Goal: Check status: Check status

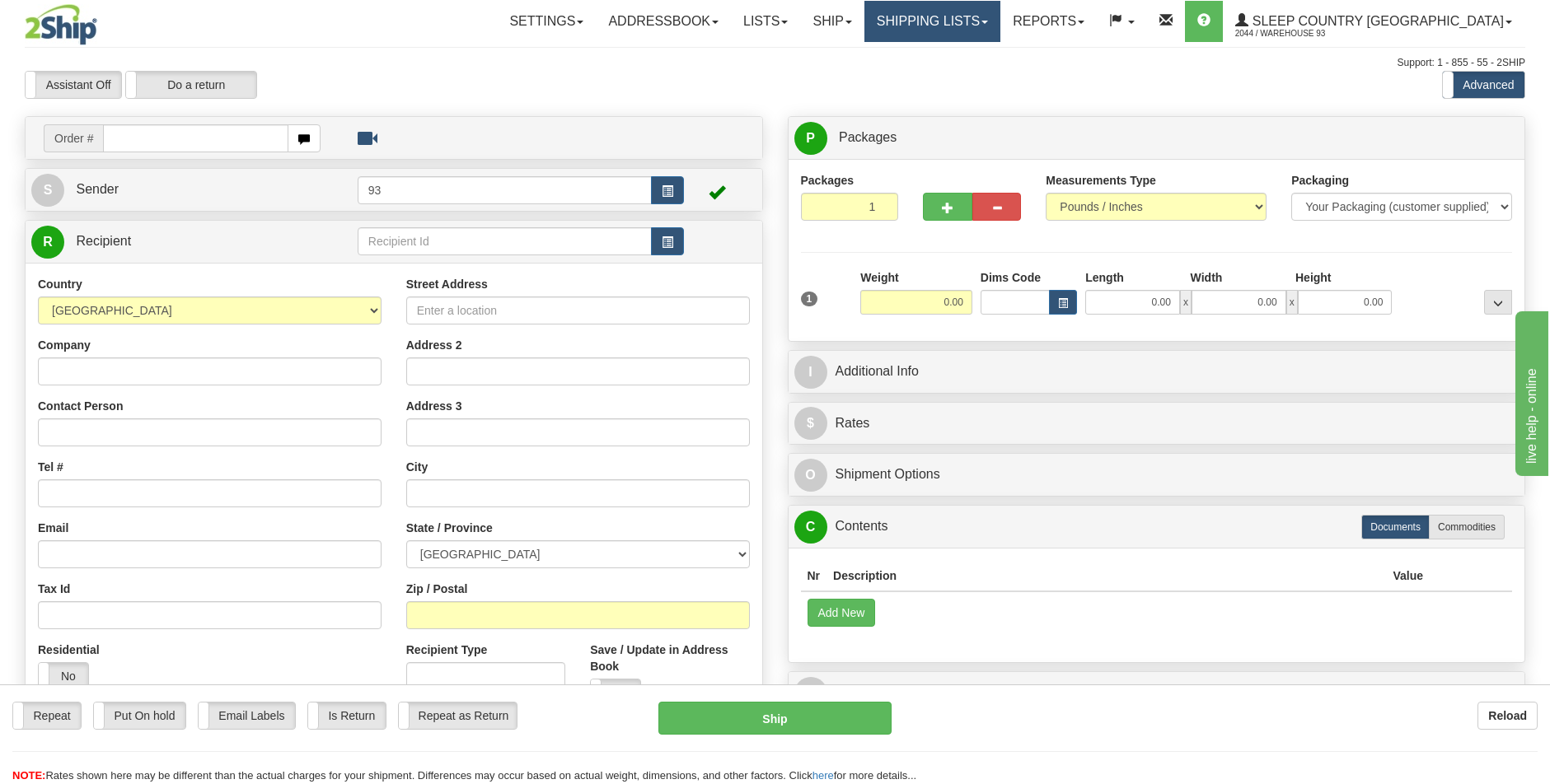
click at [1000, 18] on link "Shipping lists" at bounding box center [932, 22] width 136 height 41
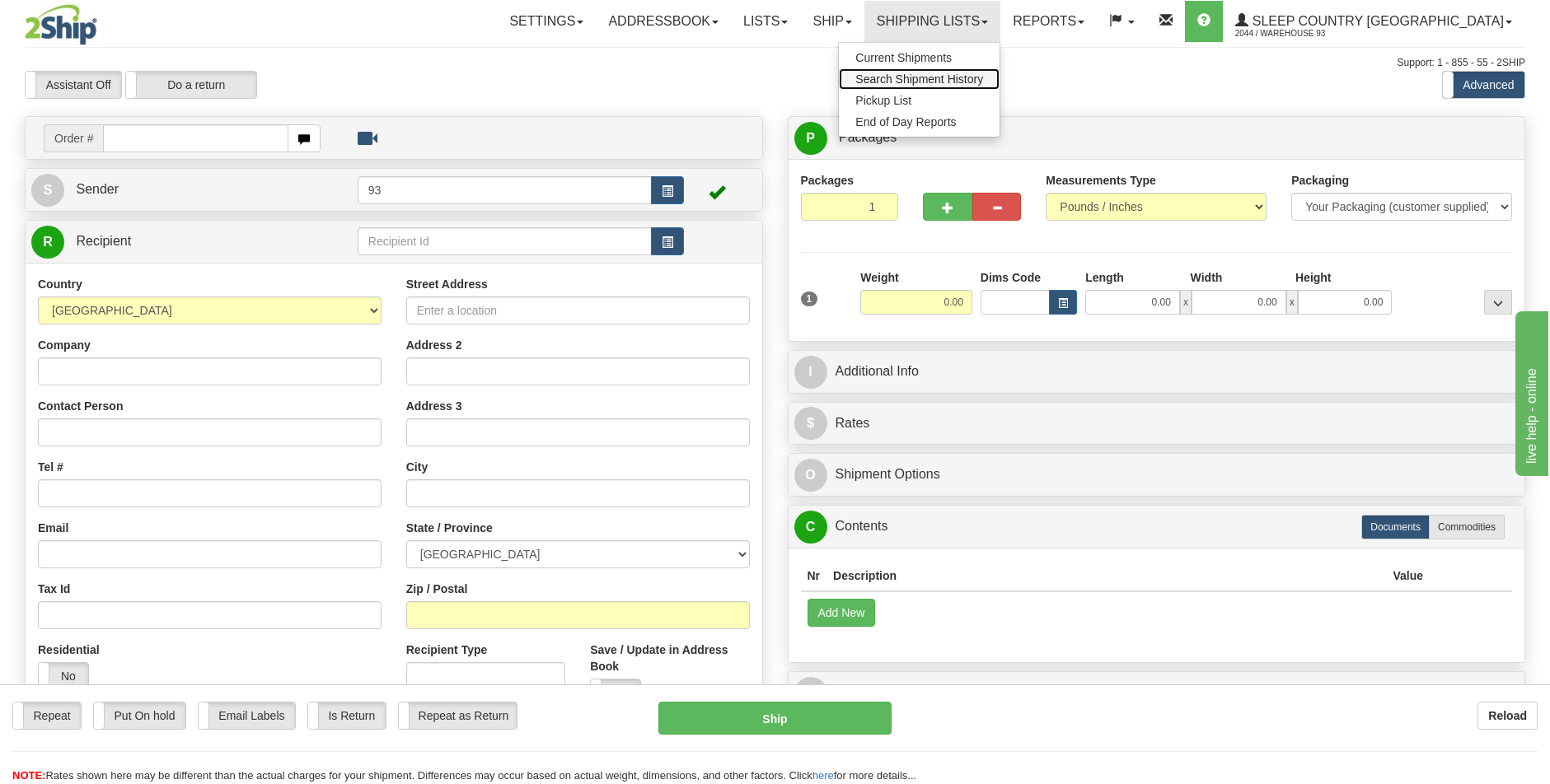
click at [983, 75] on span "Search Shipment History" at bounding box center [918, 79] width 127 height 13
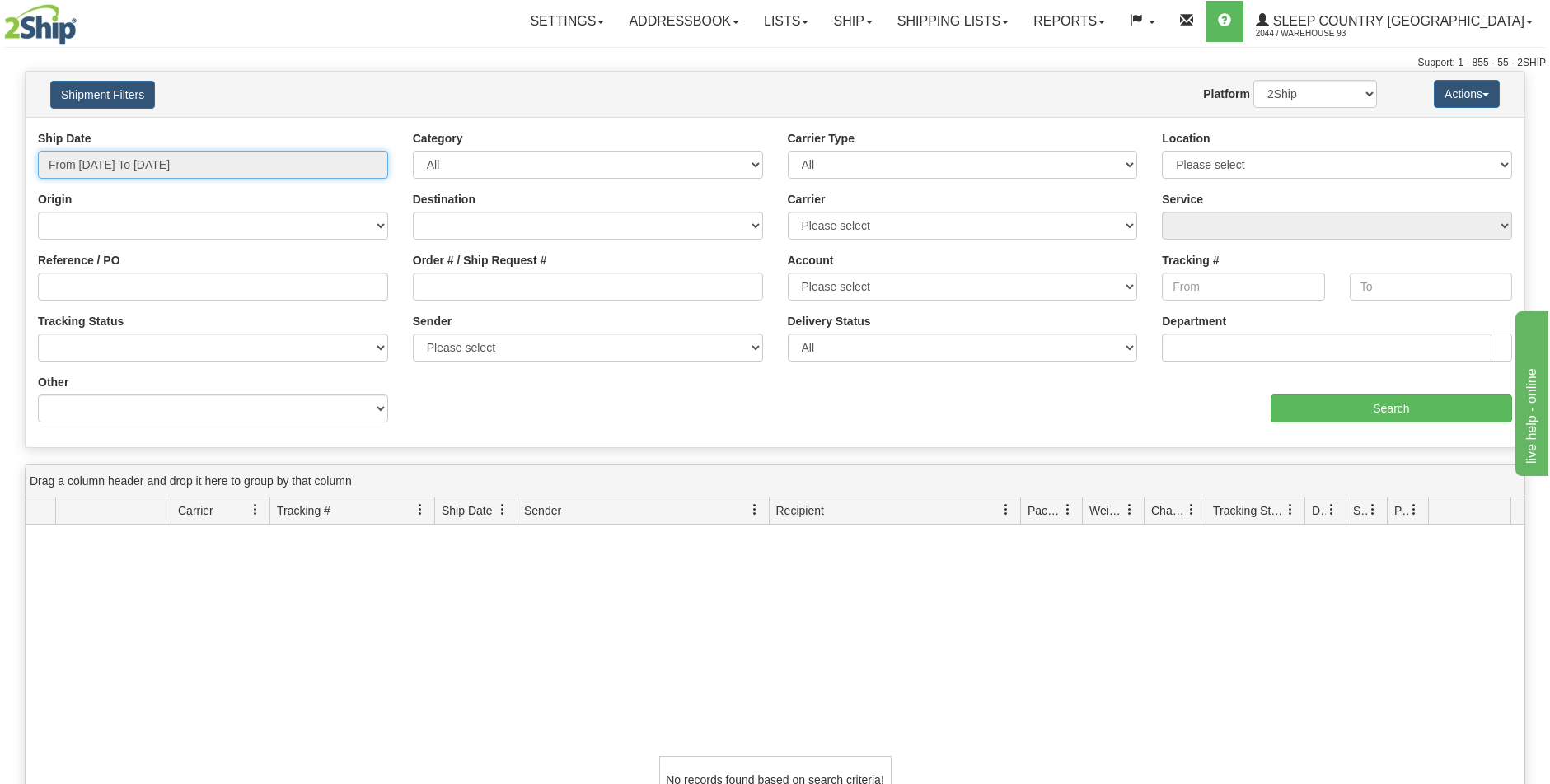
click at [206, 171] on input "From 08/17/2025 To 08/18/2025" at bounding box center [212, 165] width 350 height 28
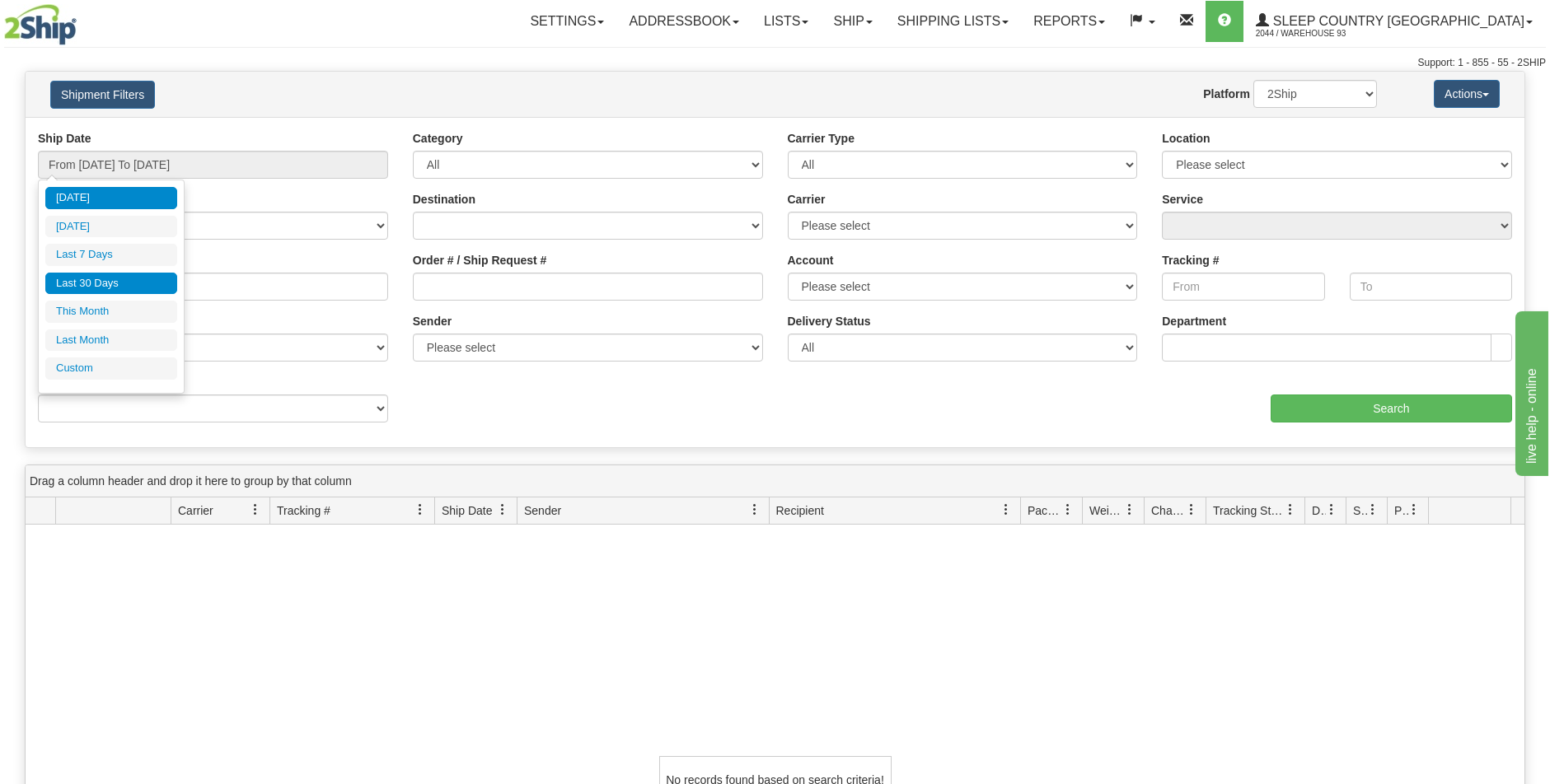
click at [118, 285] on li "Last 30 Days" at bounding box center [111, 284] width 132 height 23
type input "From 07/20/2025 To 08/18/2025"
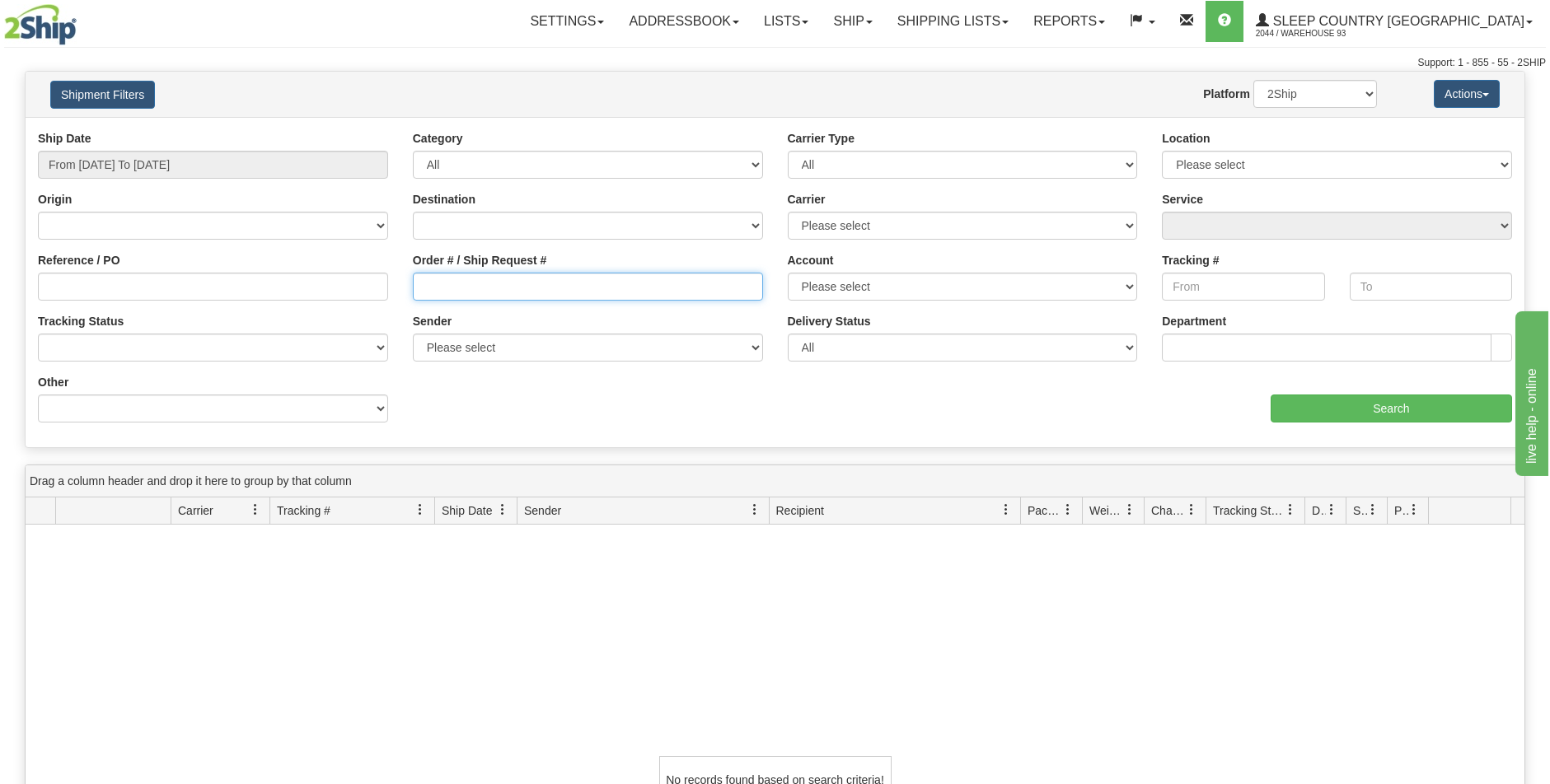
click at [450, 286] on input "Order # / Ship Request #" at bounding box center [587, 286] width 350 height 28
paste input "9000H975089"
type input "9000H975089"
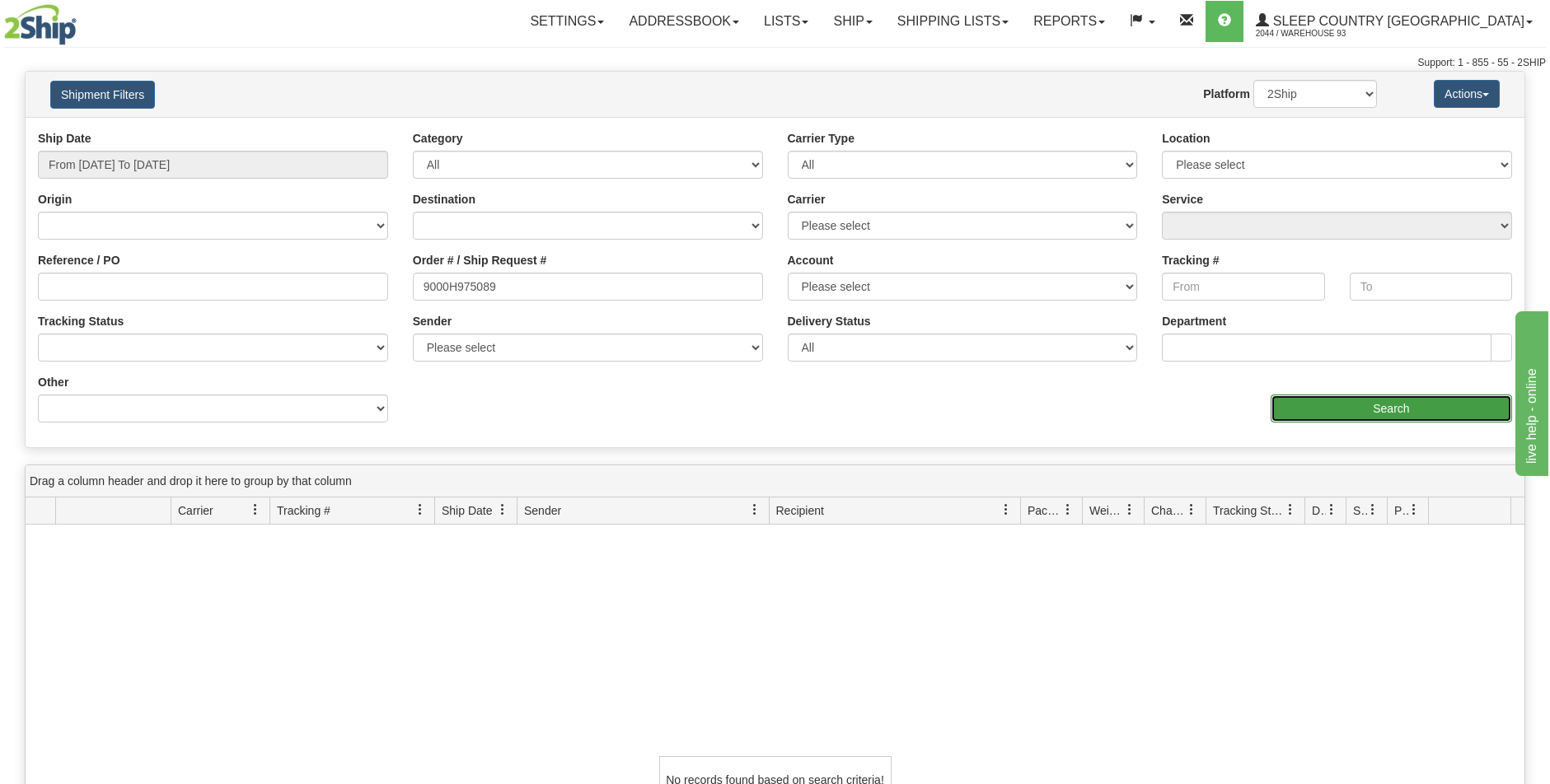
click at [1371, 400] on input "Search" at bounding box center [1392, 409] width 241 height 28
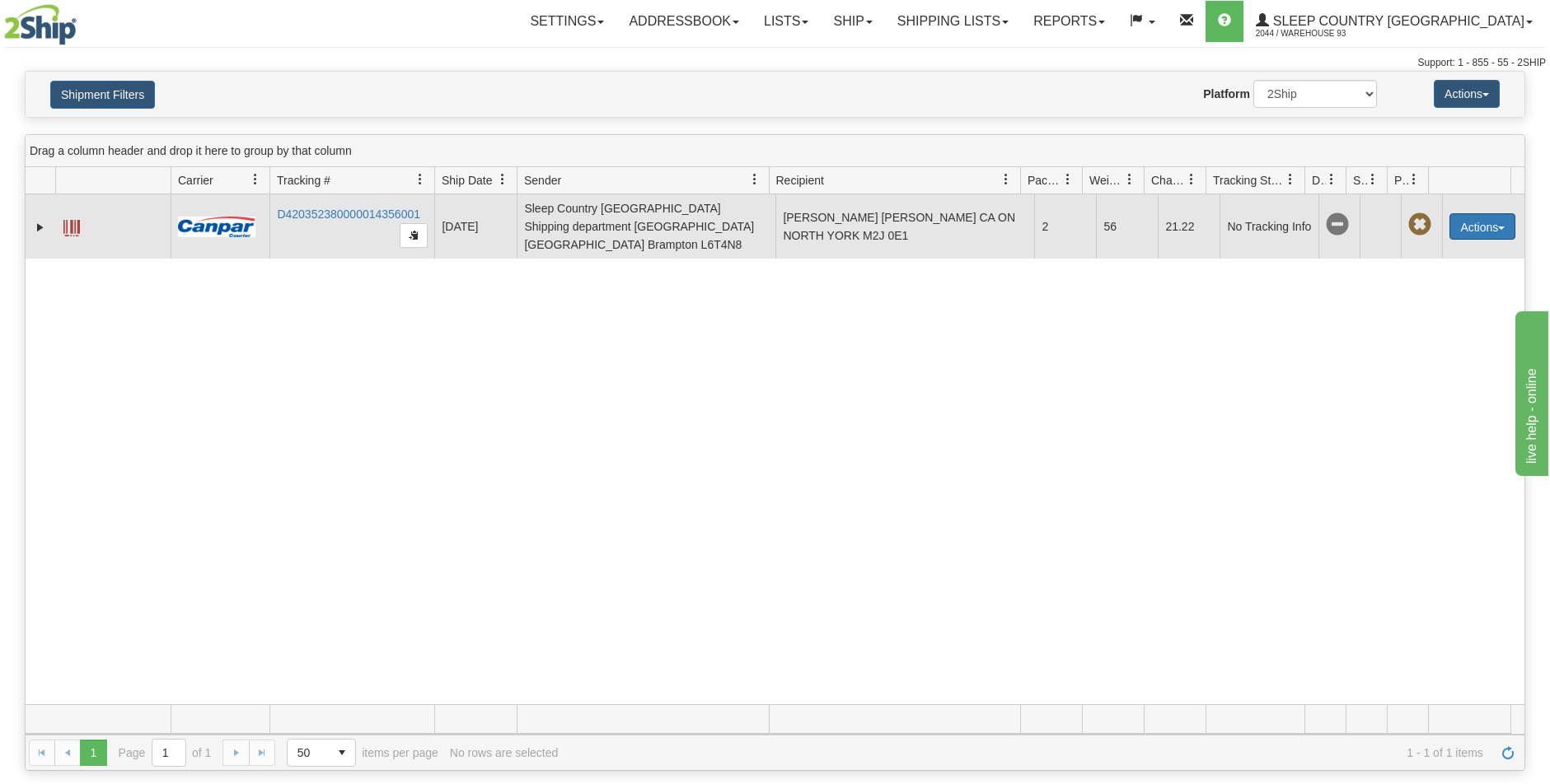
click at [1492, 218] on button "Actions" at bounding box center [1483, 226] width 66 height 26
click at [848, 229] on td "EBUNOLUWA OLADEJI EBUNOLUWA OLADEJI CA ON NORTH YORK M2J 0E1" at bounding box center [905, 226] width 258 height 64
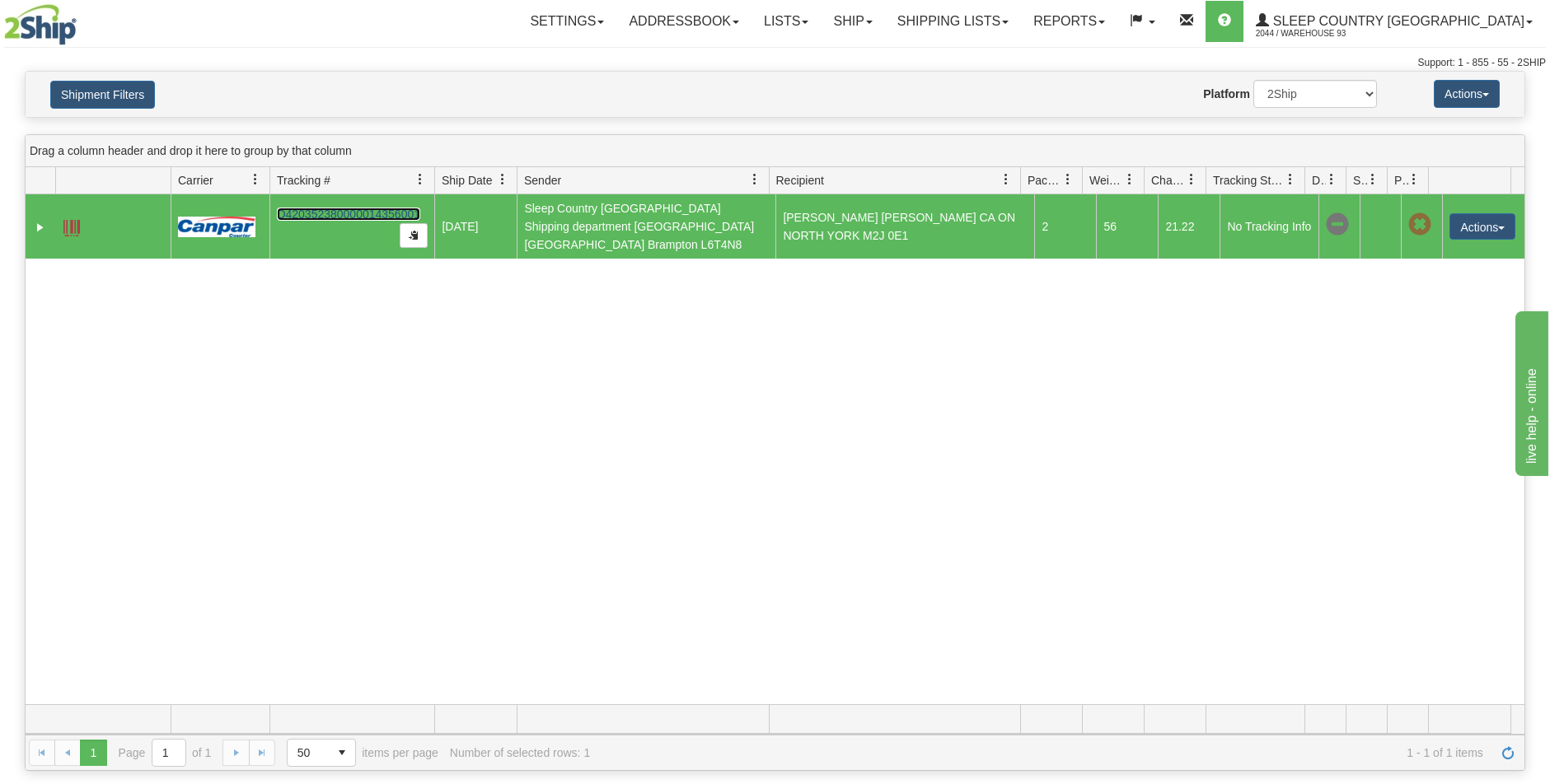
click at [336, 207] on link "D420352380000014356001" at bounding box center [349, 214] width 143 height 13
